Goal: Task Accomplishment & Management: Use online tool/utility

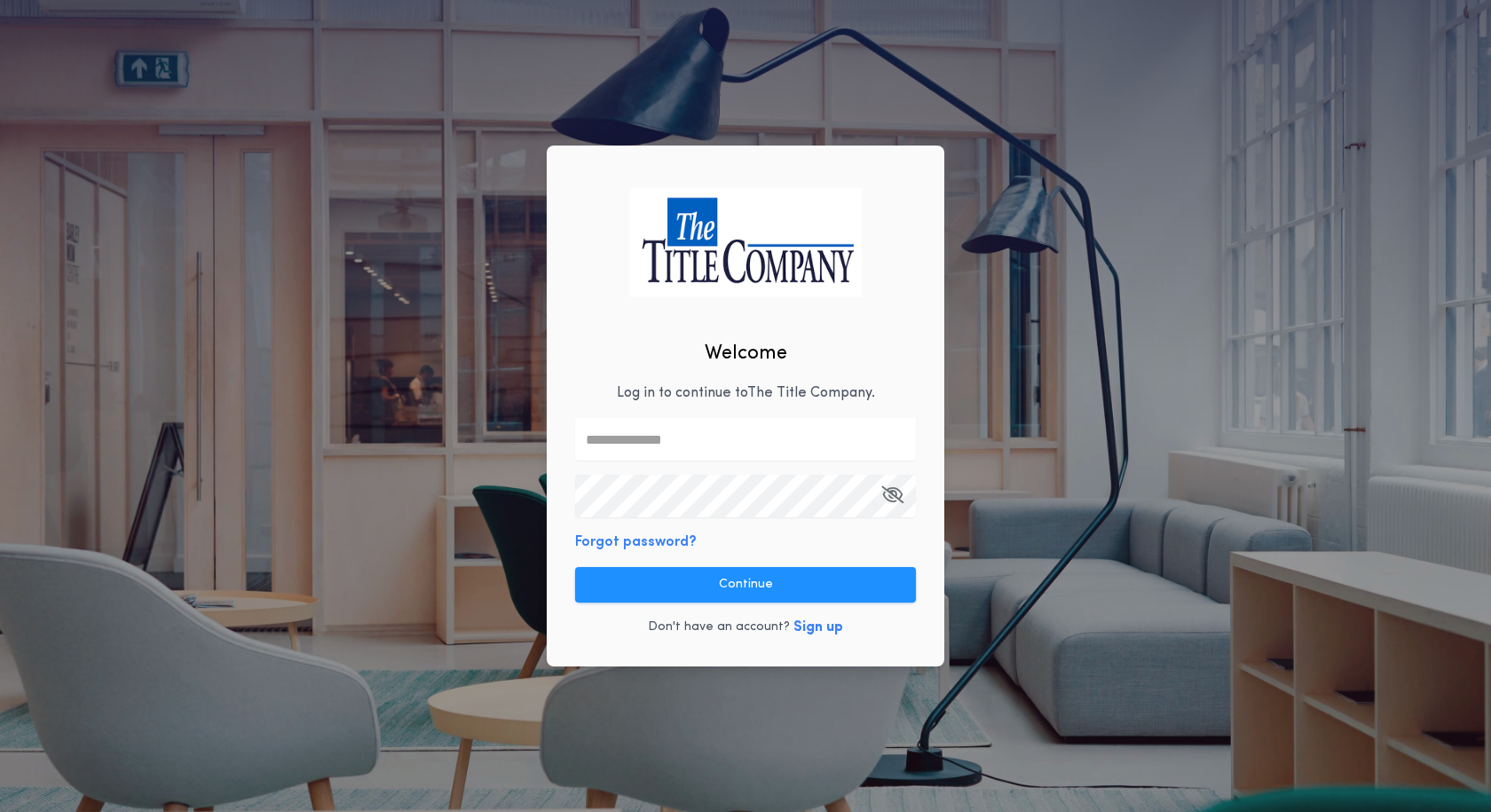
click at [705, 442] on input "text" at bounding box center [745, 440] width 340 height 43
type input "**********"
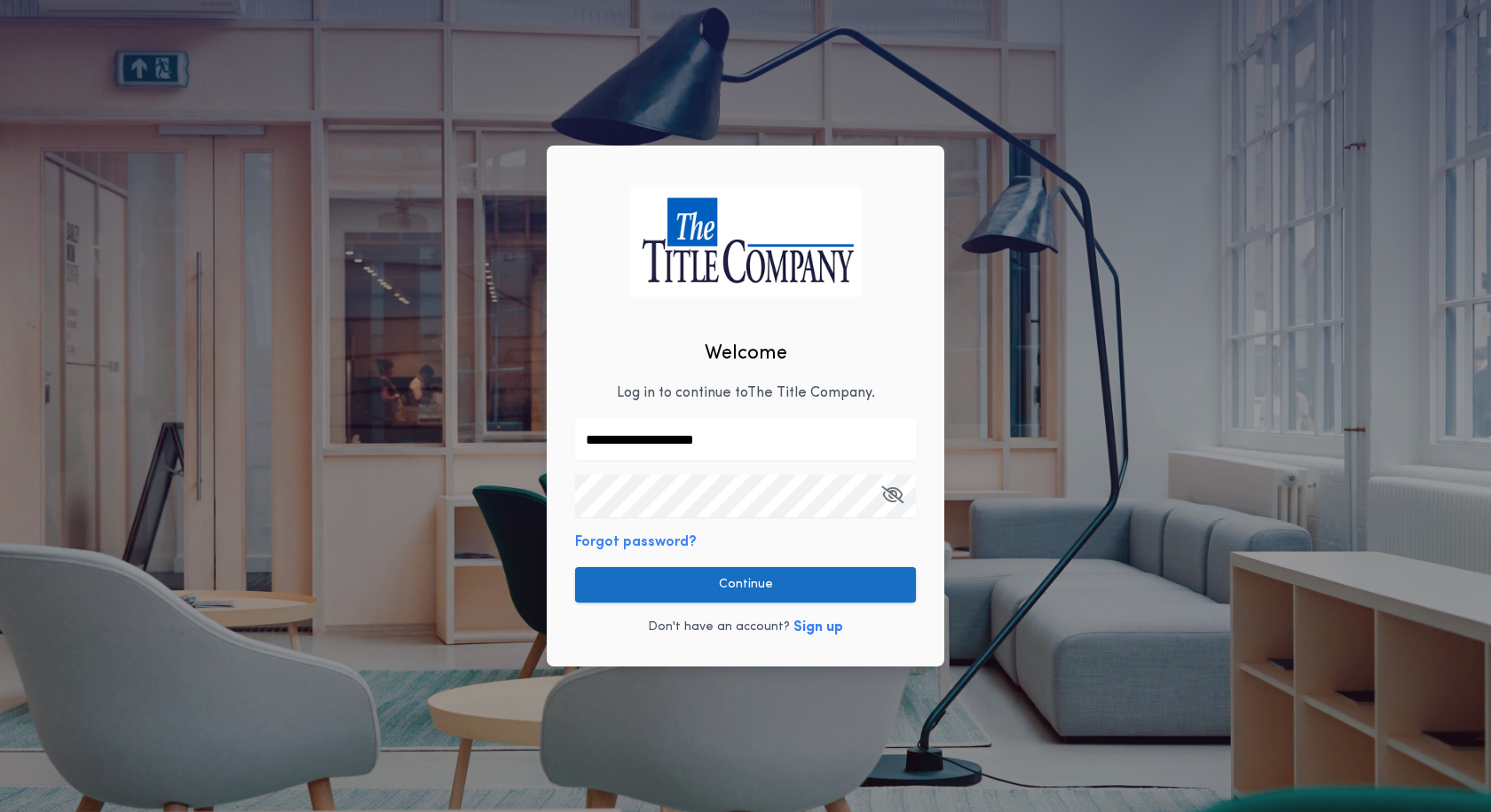
click at [778, 585] on button "Continue" at bounding box center [745, 584] width 340 height 35
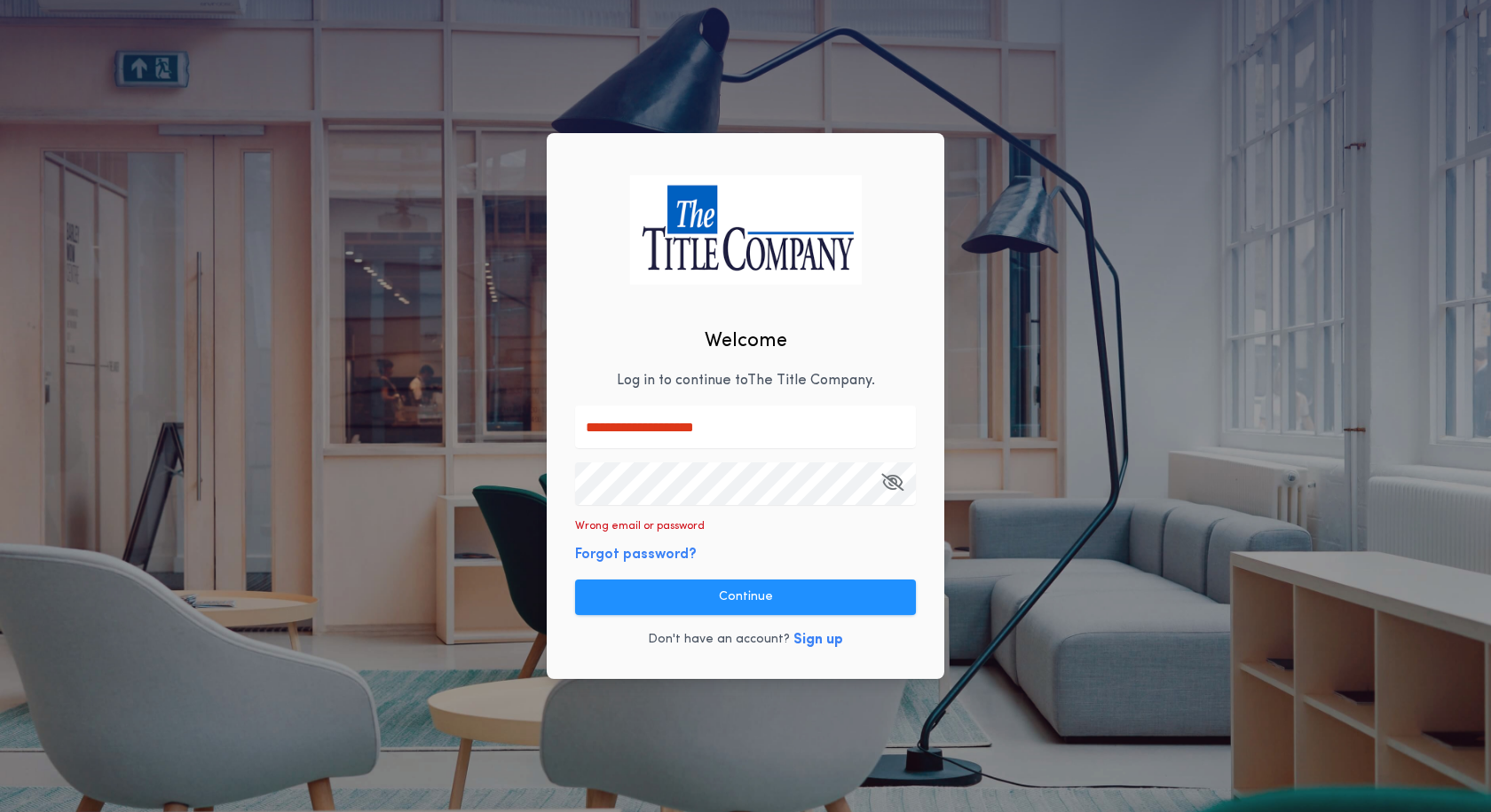
click at [901, 482] on icon "button" at bounding box center [892, 482] width 22 height 1
click at [481, 441] on div "**********" at bounding box center [745, 406] width 1491 height 812
click at [756, 596] on button "Continue" at bounding box center [745, 597] width 340 height 35
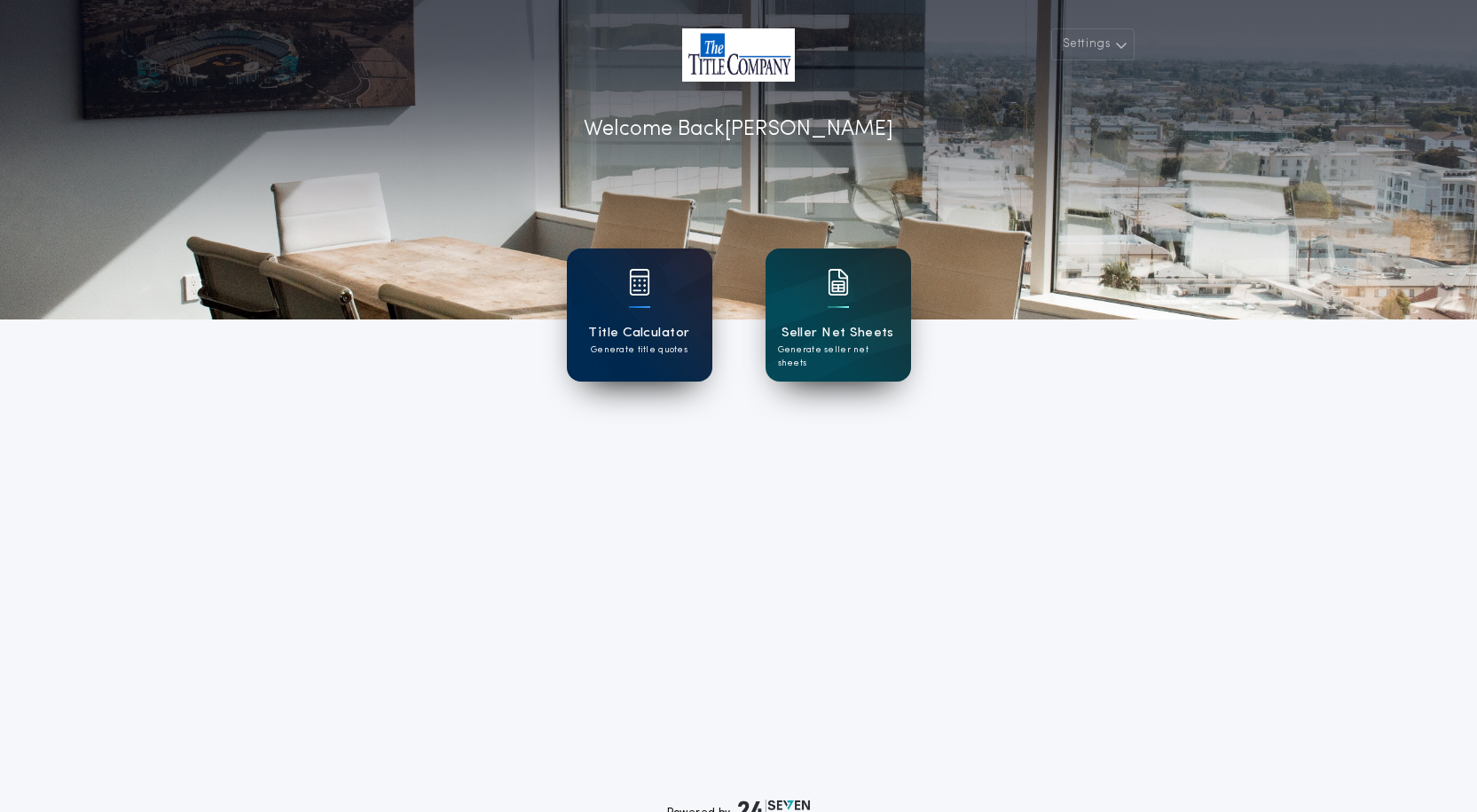
click at [660, 315] on div "Title Calculator Generate title quotes" at bounding box center [639, 315] width 145 height 133
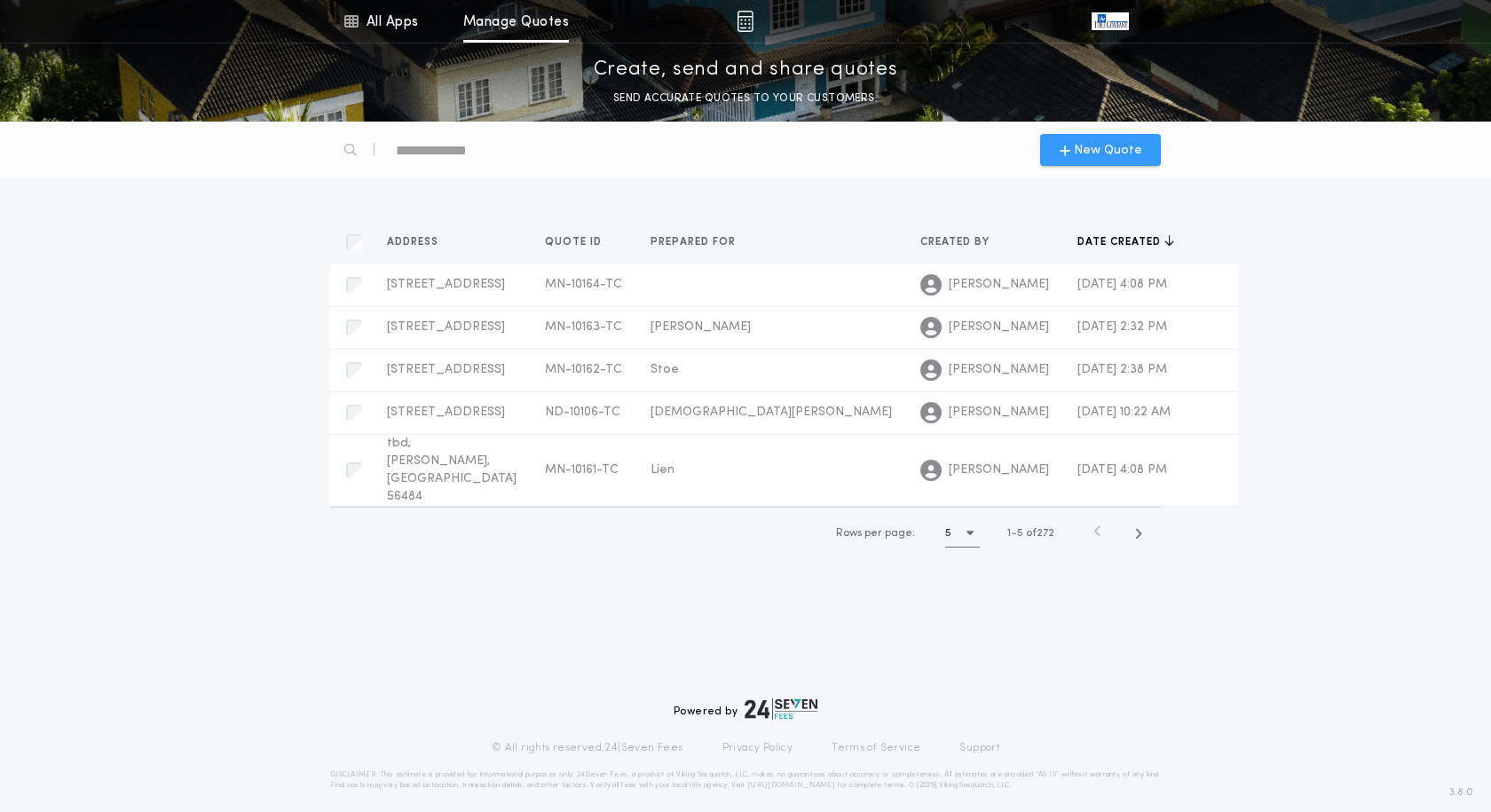
click at [1082, 146] on span "New Quote" at bounding box center [1108, 150] width 68 height 19
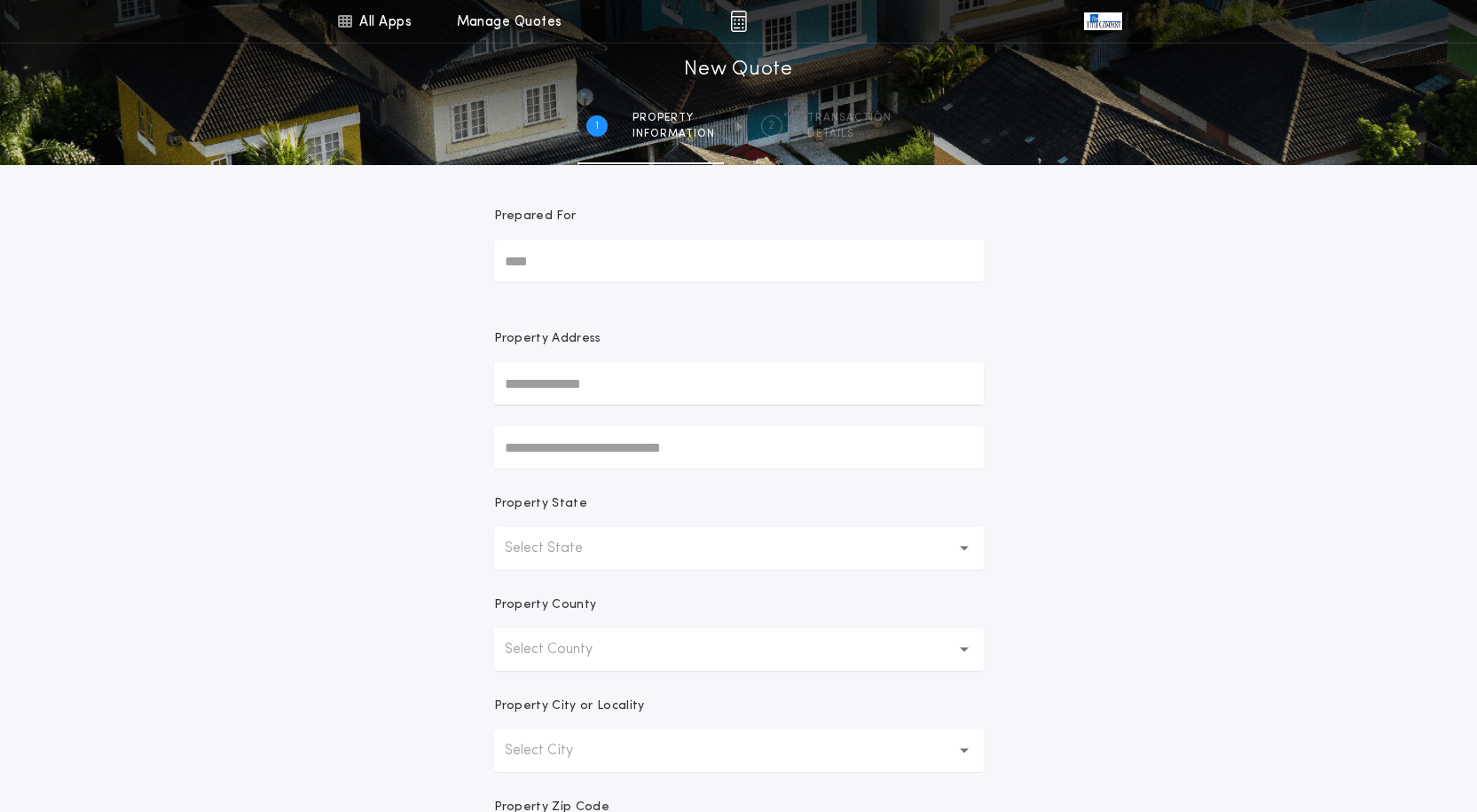
click at [625, 267] on input "Prepared For" at bounding box center [739, 261] width 489 height 43
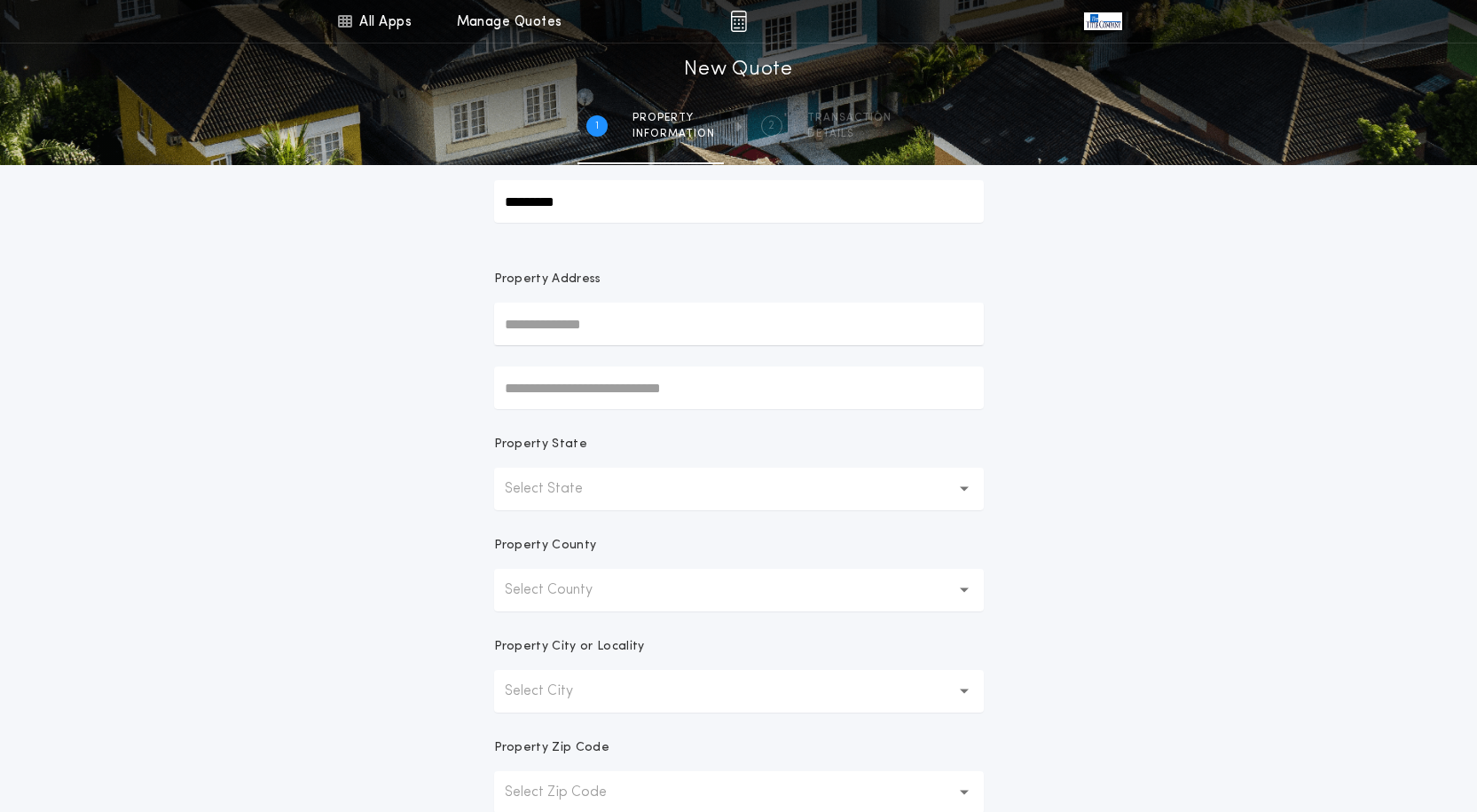
type input "*********"
click at [721, 488] on button "Select State" at bounding box center [739, 489] width 489 height 43
click at [603, 543] on p "[US_STATE]" at bounding box center [739, 535] width 489 height 43
click at [652, 598] on button "Select County" at bounding box center [739, 590] width 489 height 43
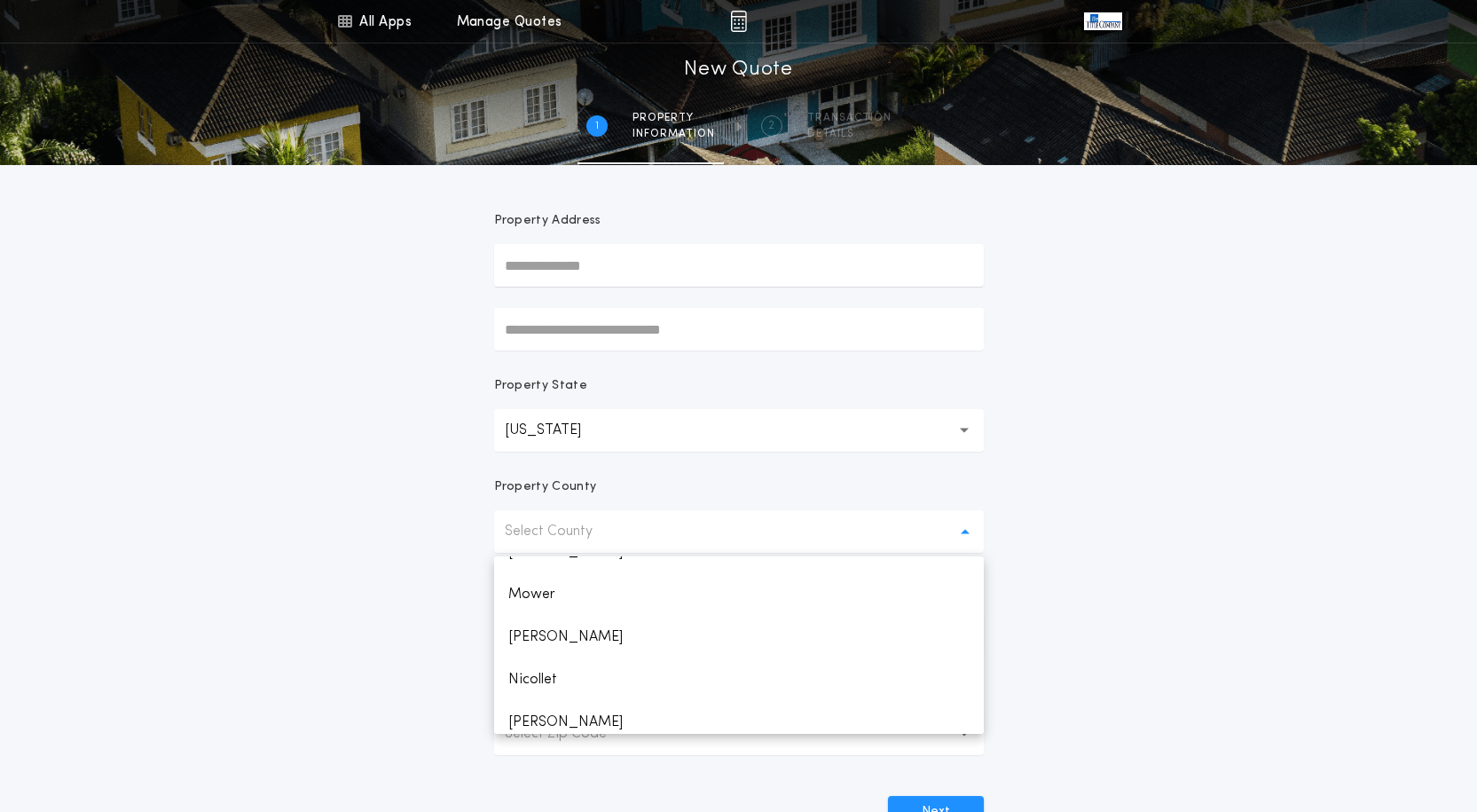
scroll to position [2247, 0]
click at [561, 673] on p "Otter Tail" at bounding box center [739, 673] width 489 height 43
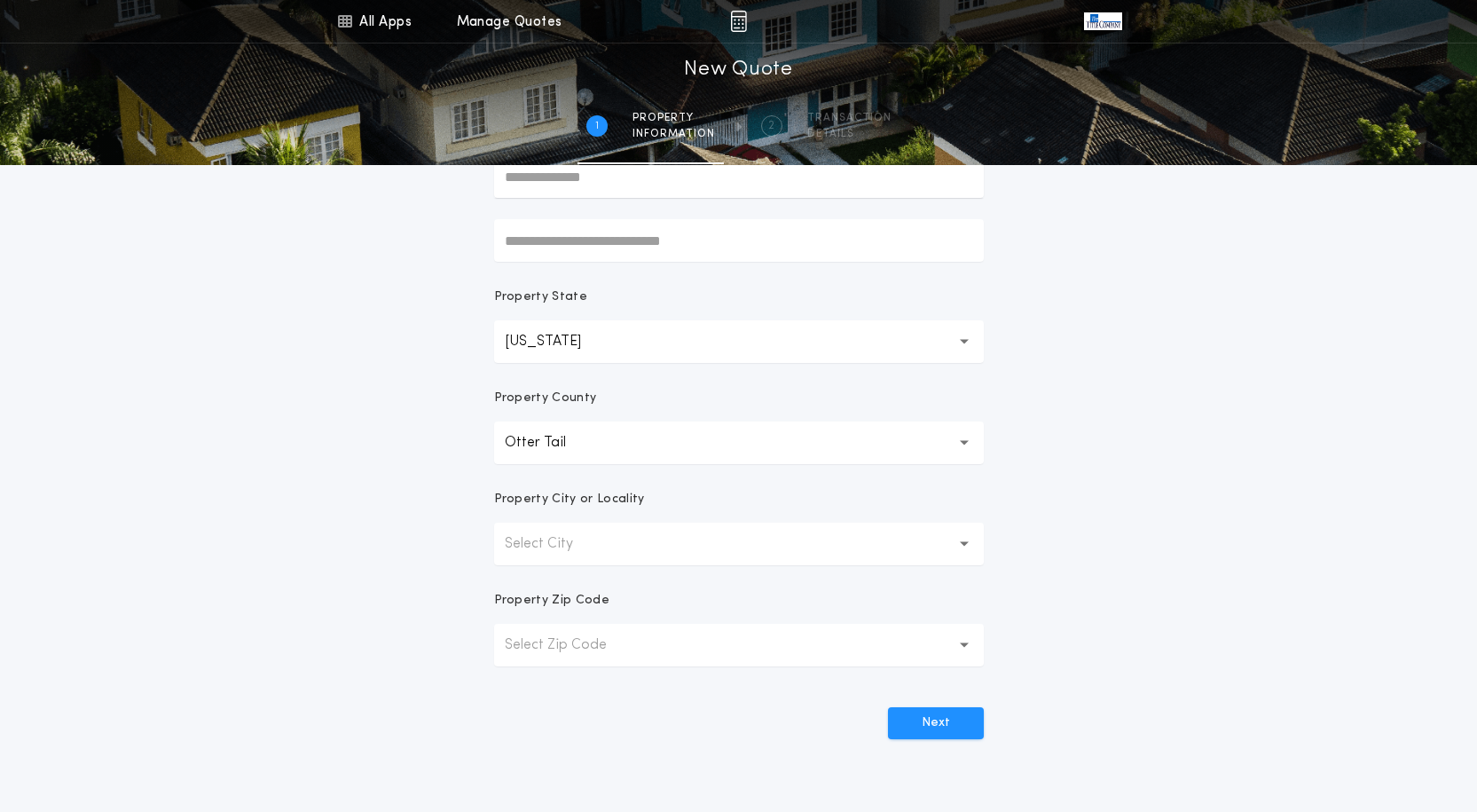
scroll to position [237, 0]
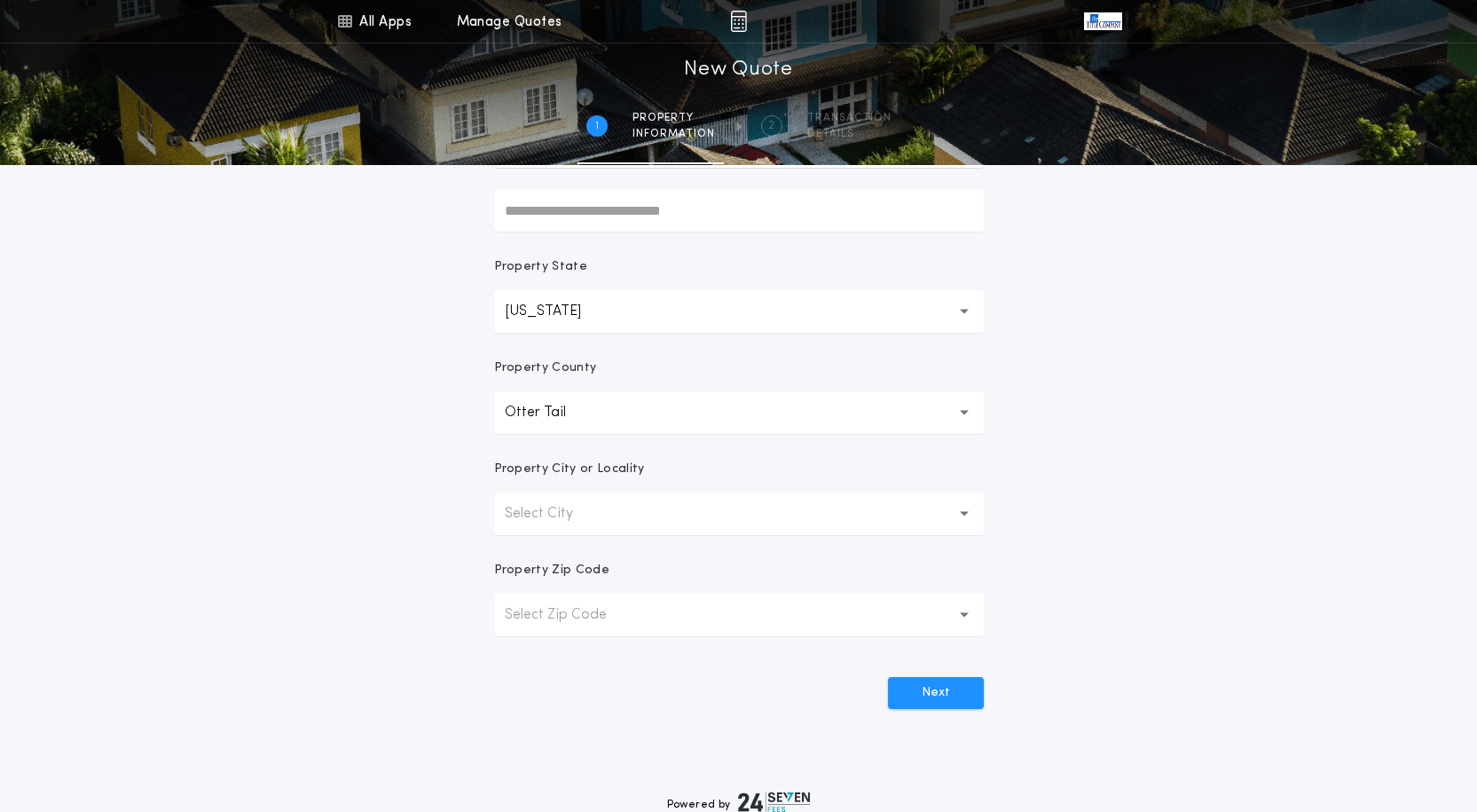
click at [707, 507] on button "Select City" at bounding box center [739, 514] width 489 height 43
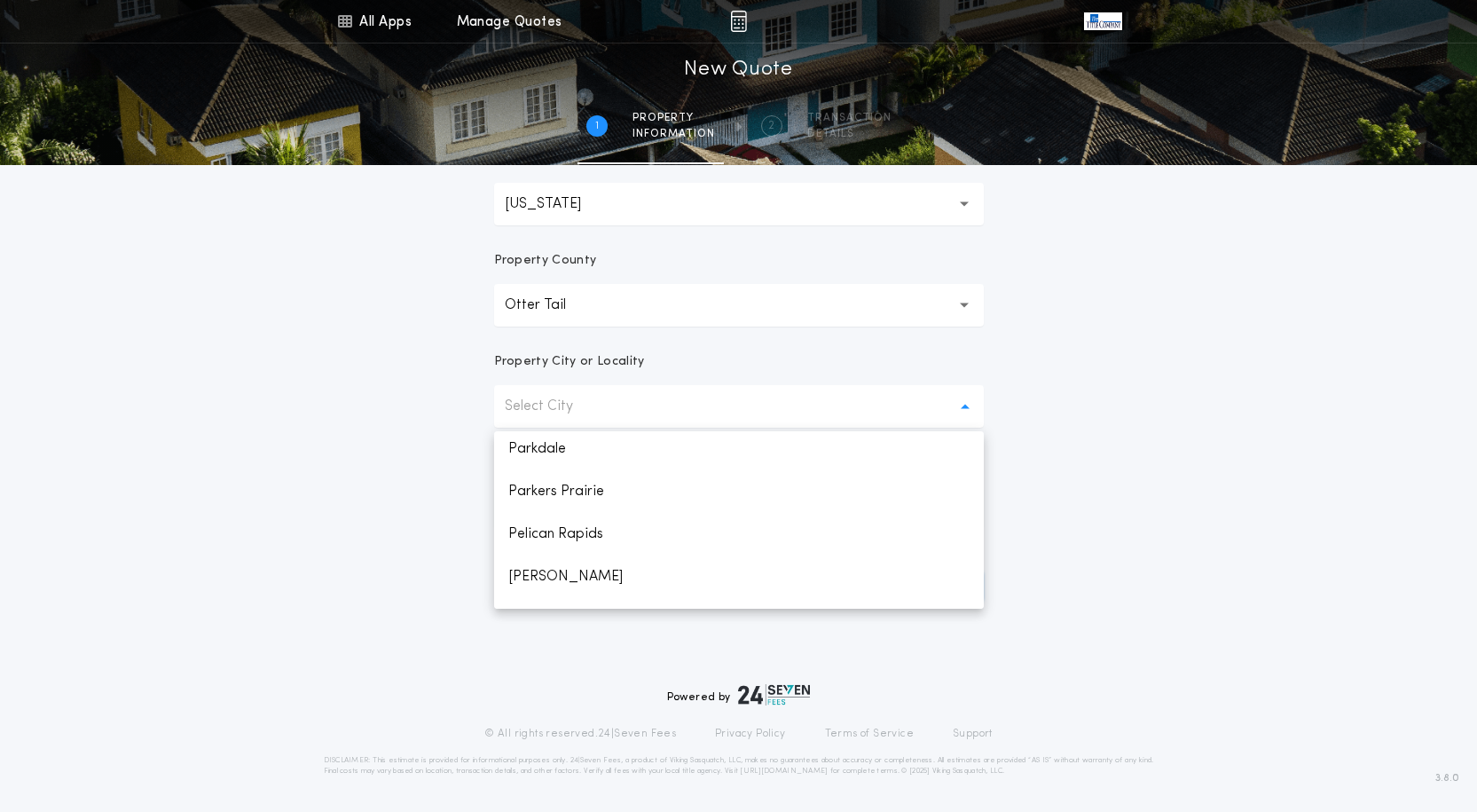
scroll to position [1182, 0]
click at [539, 553] on p "[PERSON_NAME]" at bounding box center [739, 548] width 489 height 43
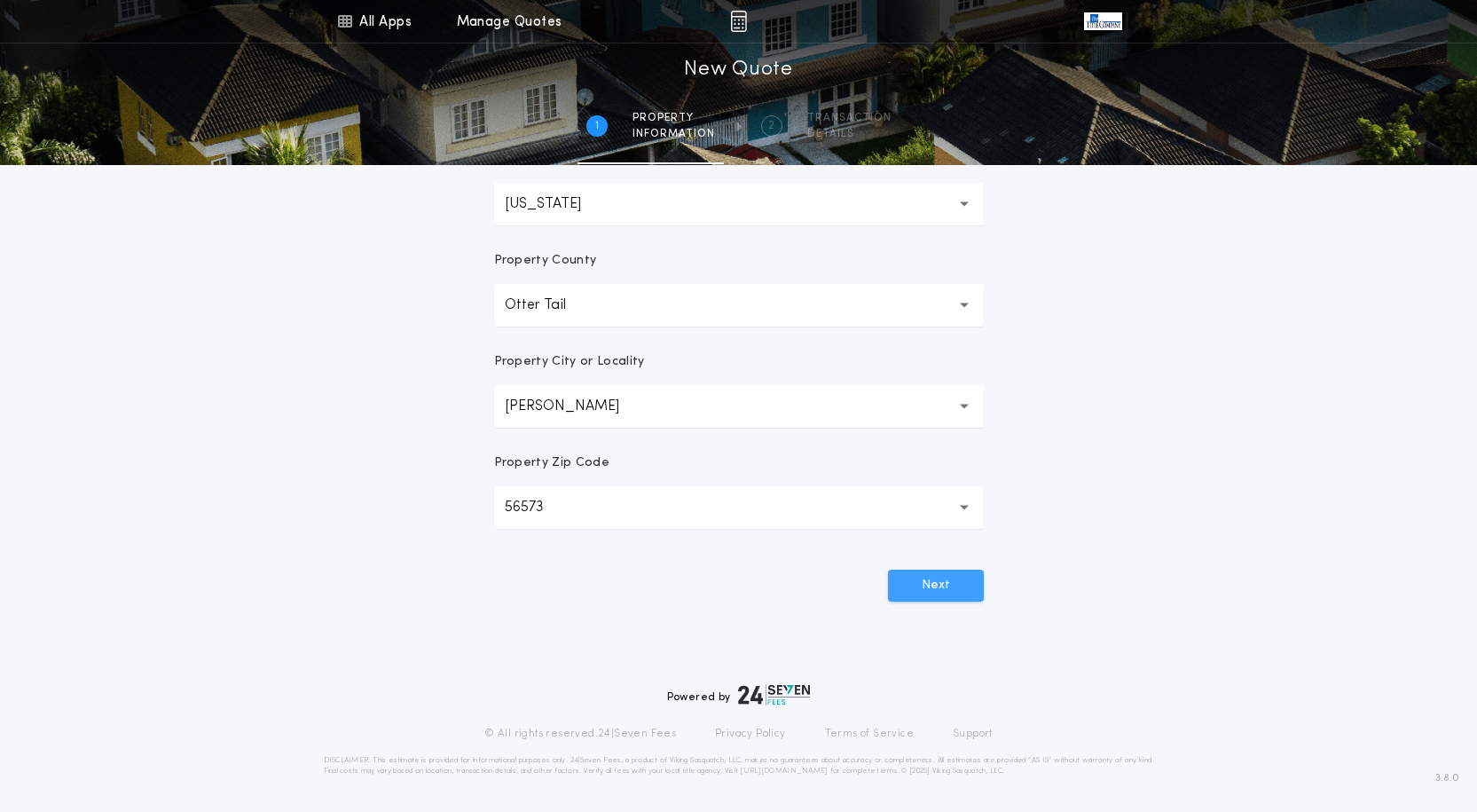
click at [943, 594] on button "Next" at bounding box center [936, 585] width 96 height 32
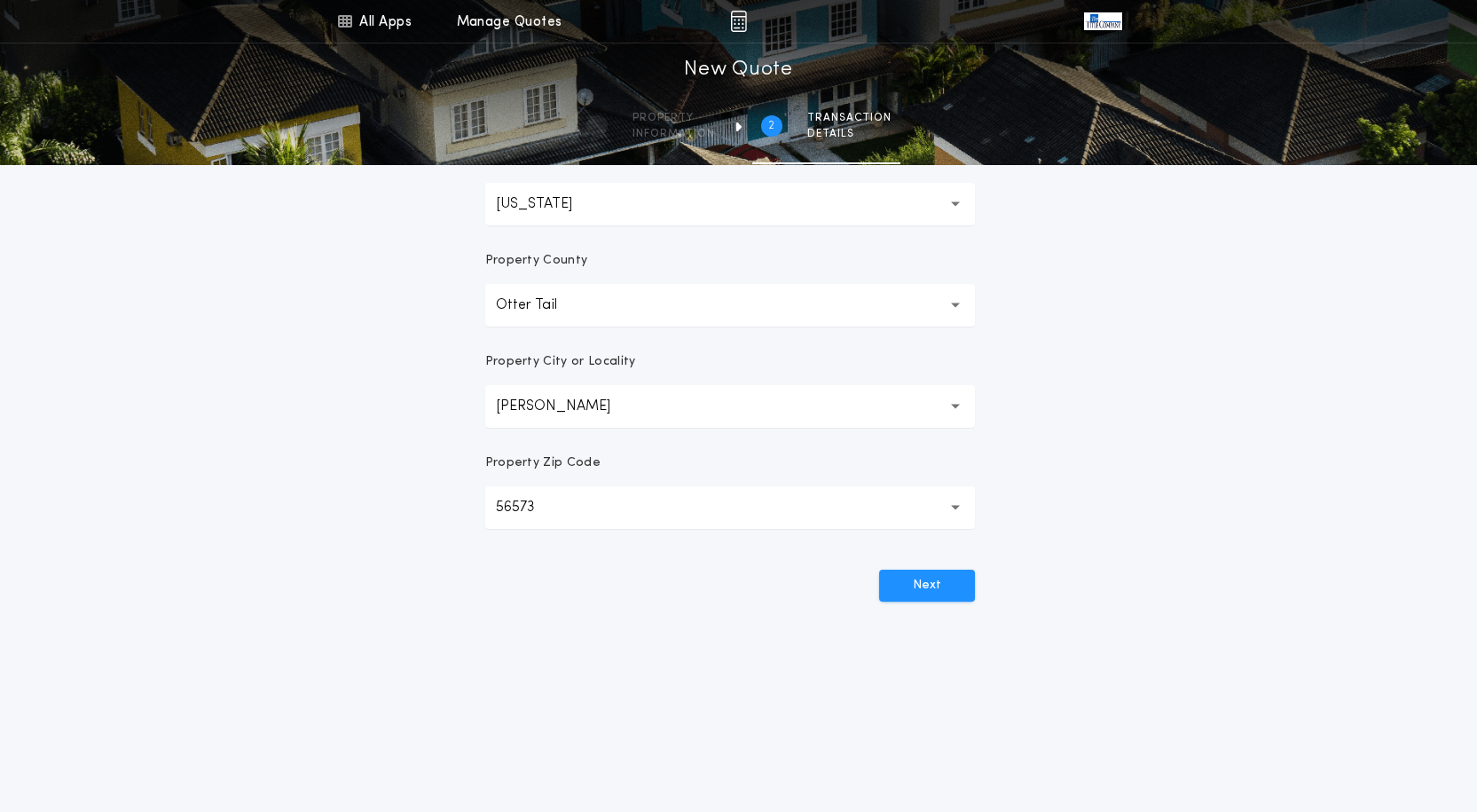
scroll to position [0, 0]
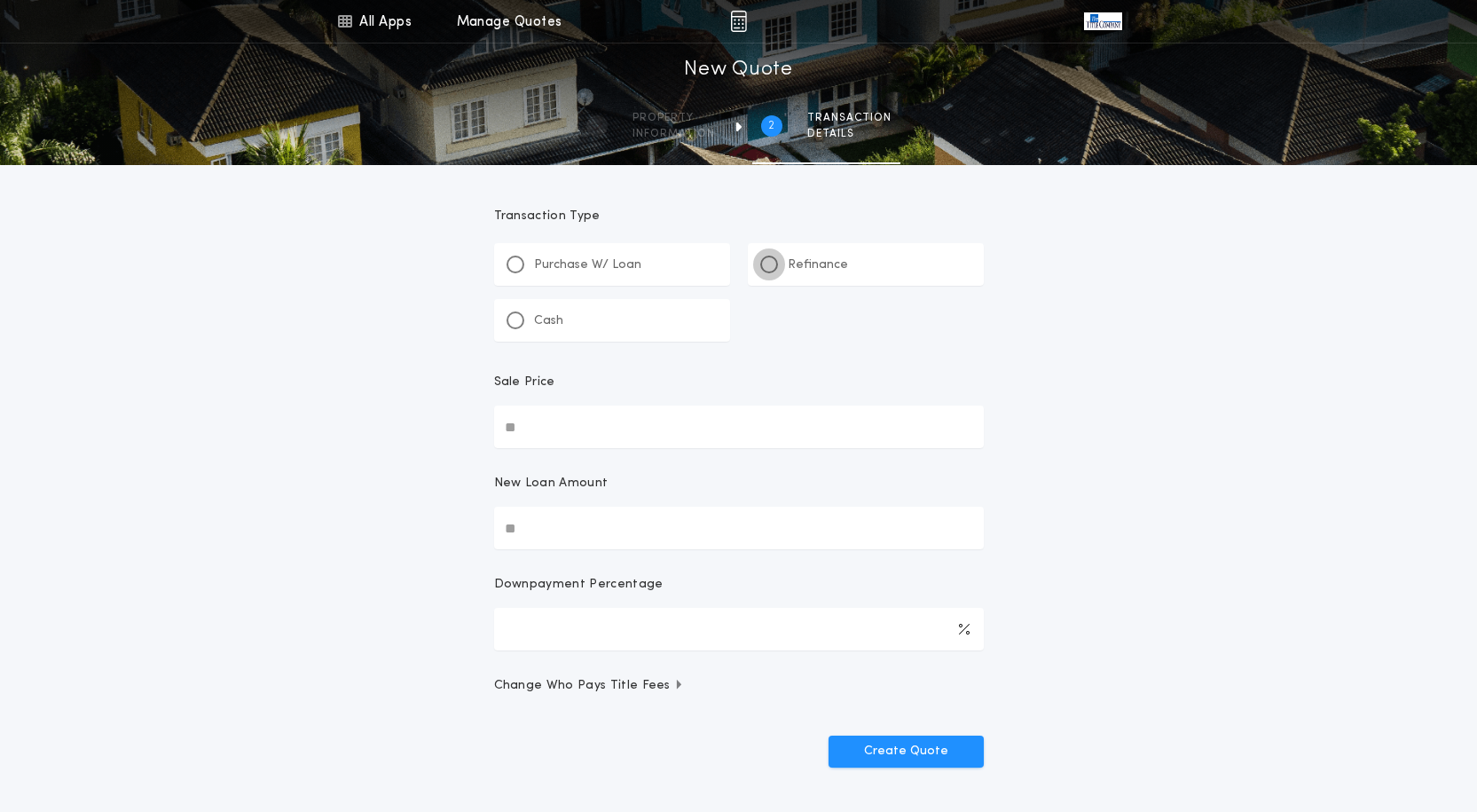
click at [762, 266] on div at bounding box center [769, 264] width 18 height 18
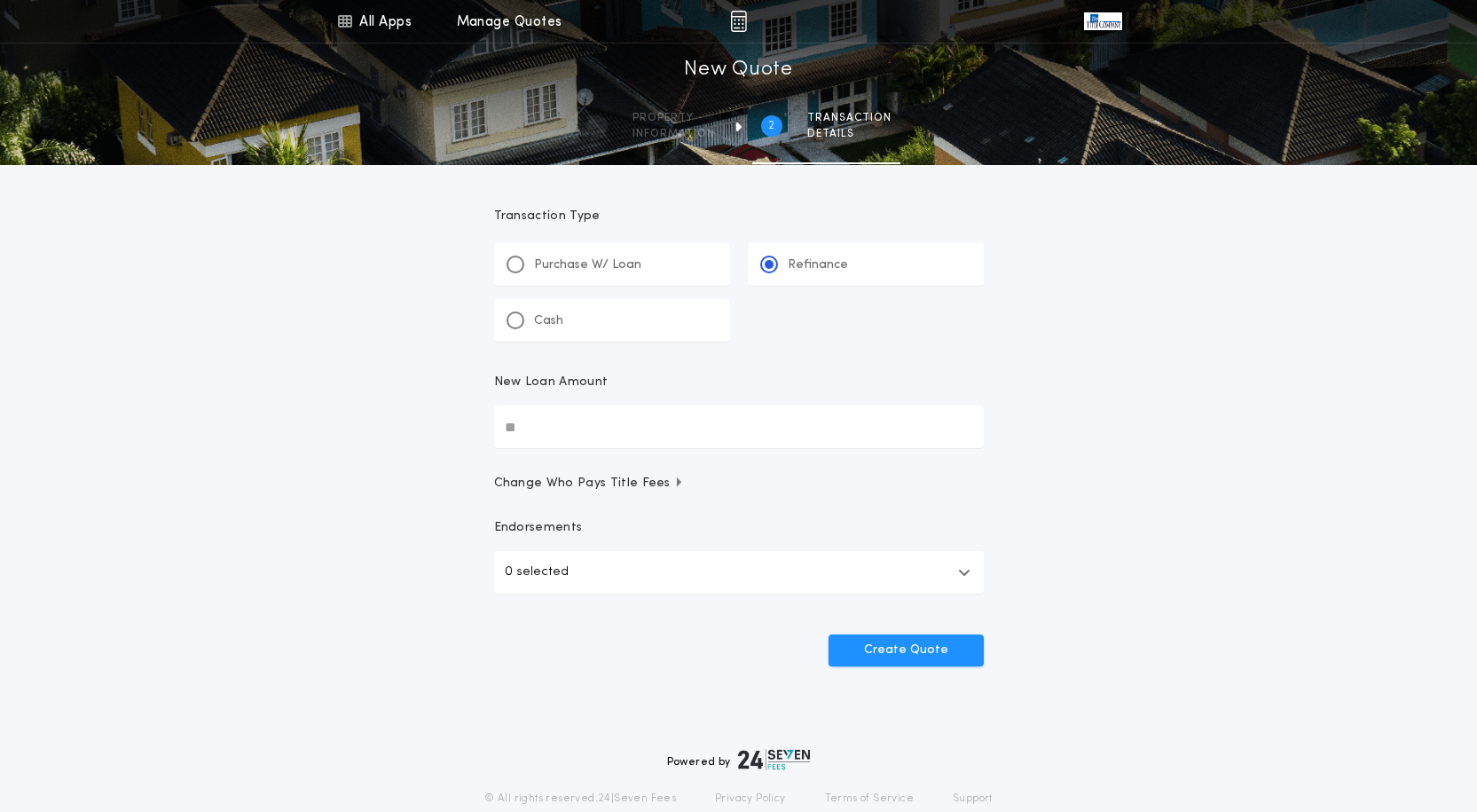
click at [643, 433] on input "New Loan Amount" at bounding box center [739, 427] width 489 height 43
type input "********"
click at [291, 458] on div "All Apps Title Calculator Seller Net Sheets Menu All Apps Manage Quotes 2 /2 Ne…" at bounding box center [738, 367] width 1477 height 734
click at [845, 586] on button "0 selected" at bounding box center [739, 572] width 489 height 43
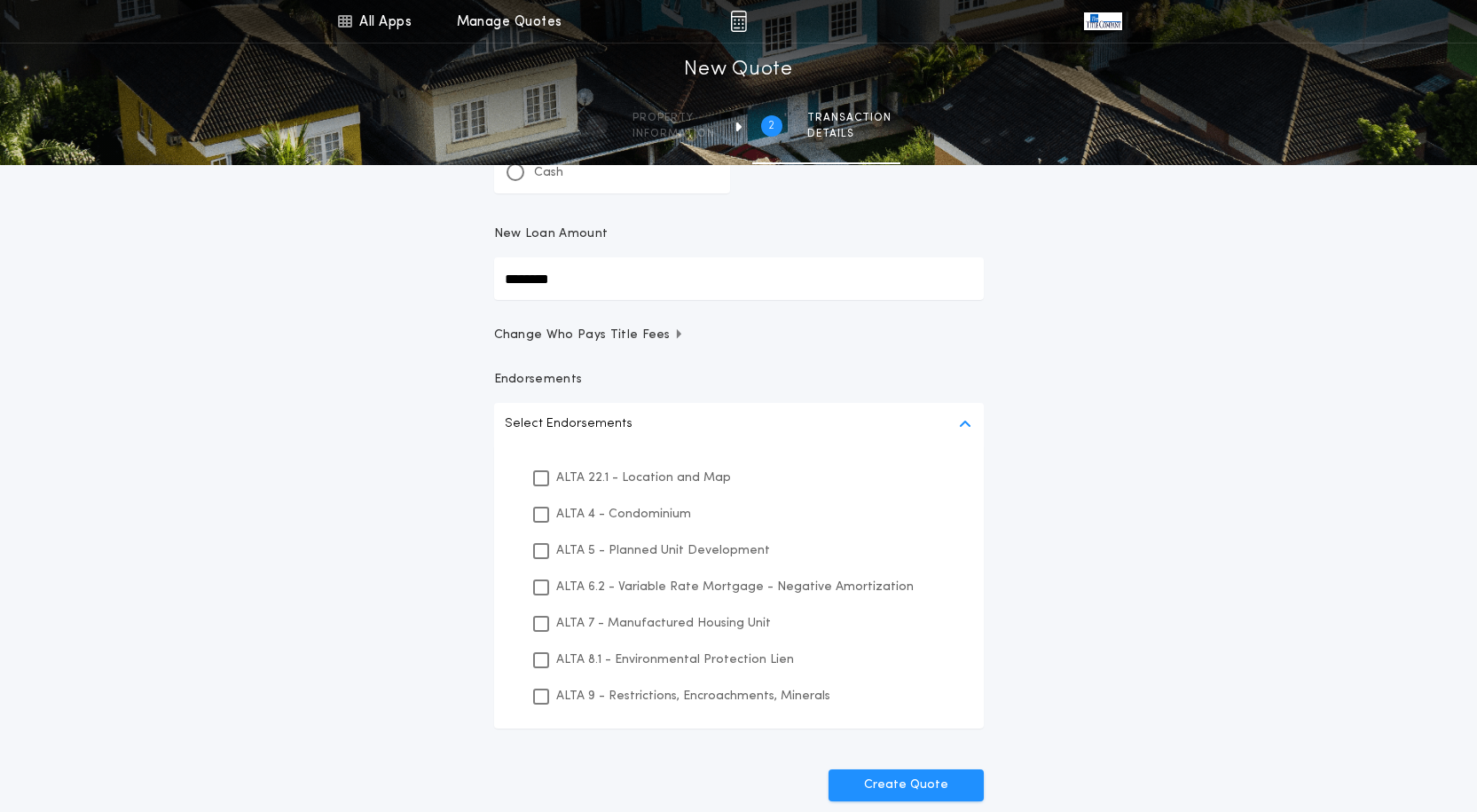
scroll to position [177, 0]
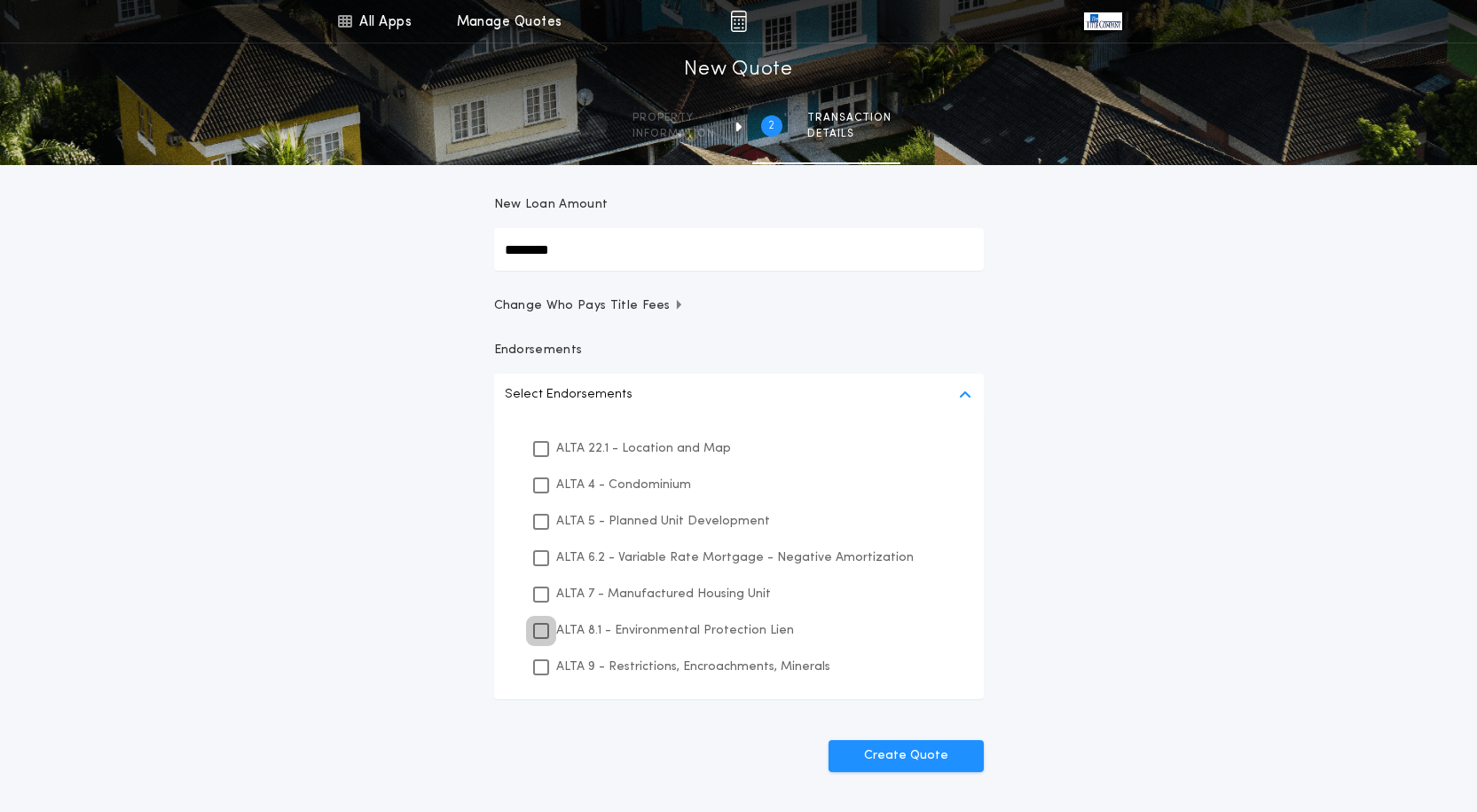
click at [532, 635] on div "ALTA 8.1 - Environmental Protection Lien" at bounding box center [739, 630] width 447 height 36
click at [533, 663] on div at bounding box center [541, 667] width 16 height 16
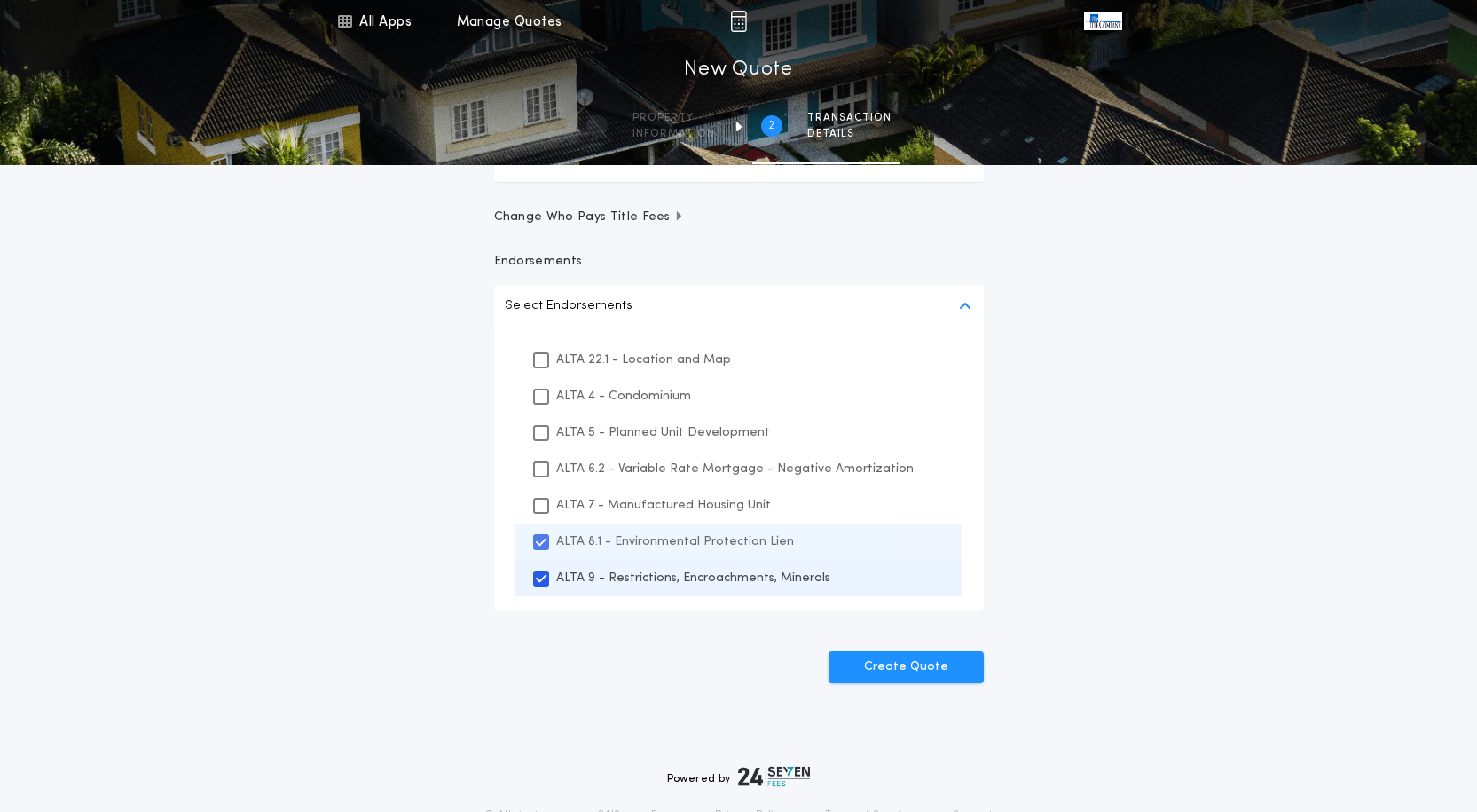
scroll to position [295, 0]
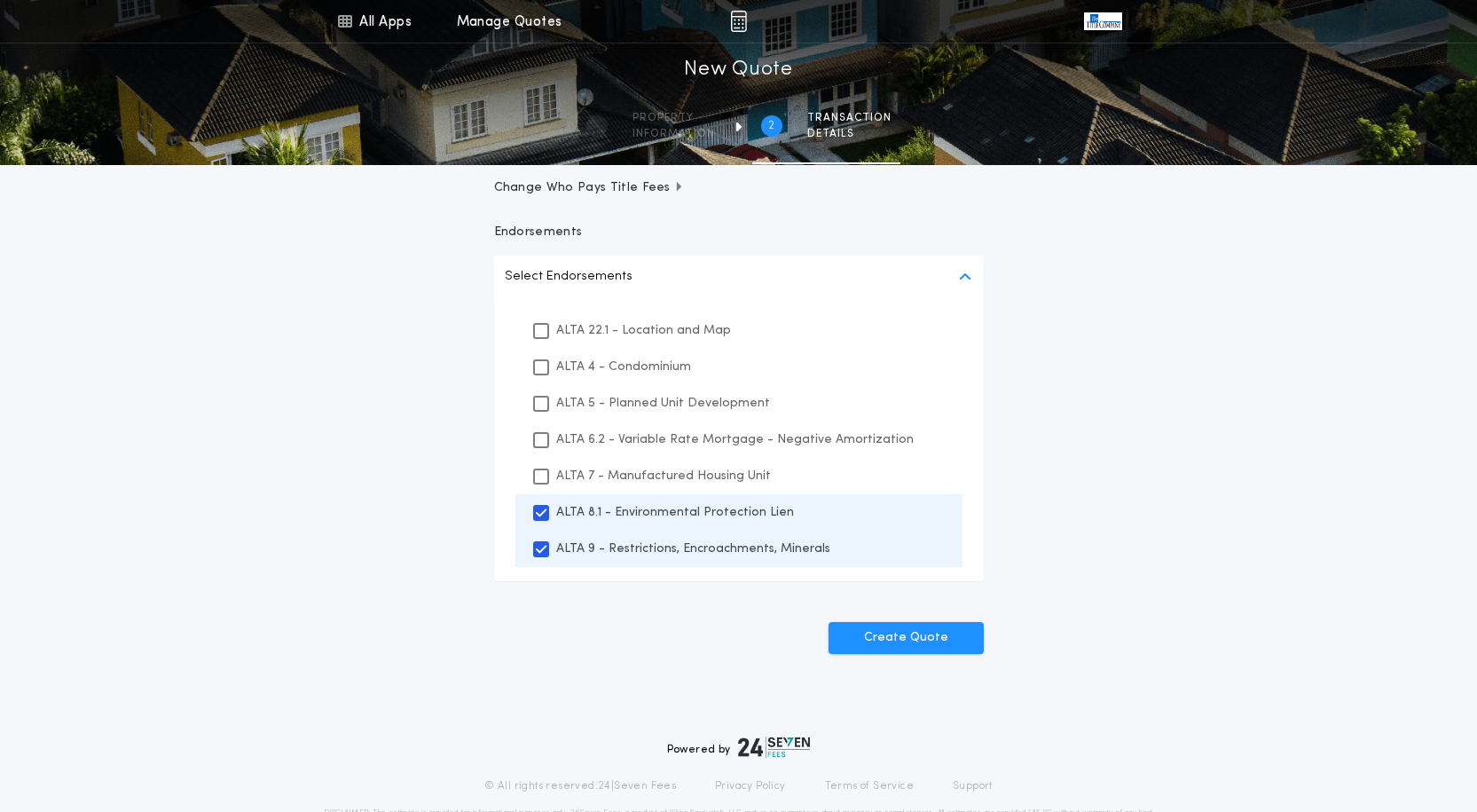
drag, startPoint x: 884, startPoint y: 638, endPoint x: 947, endPoint y: 682, distance: 76.8
click at [883, 639] on button "Create Quote" at bounding box center [906, 638] width 155 height 32
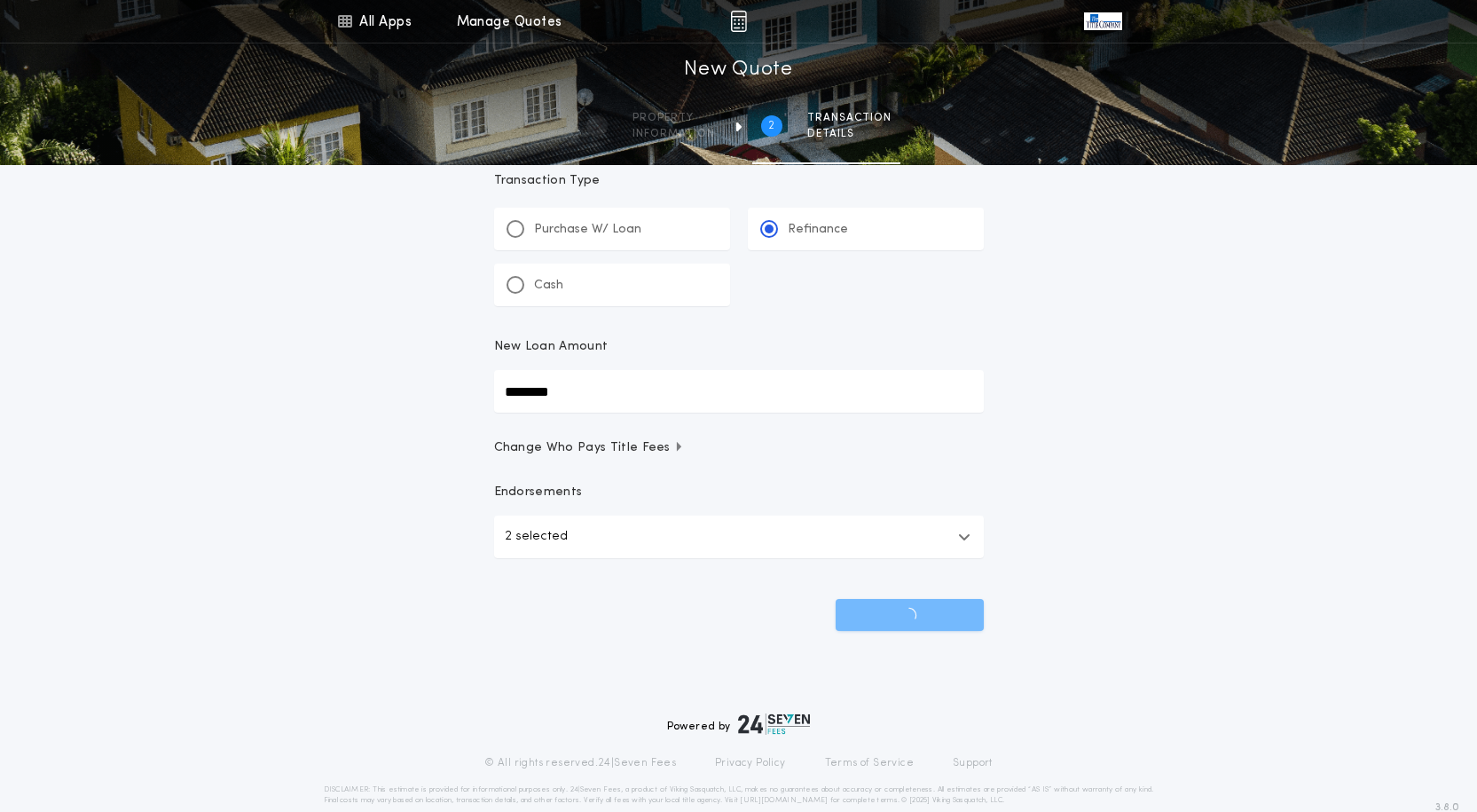
scroll to position [0, 0]
